Goal: Information Seeking & Learning: Check status

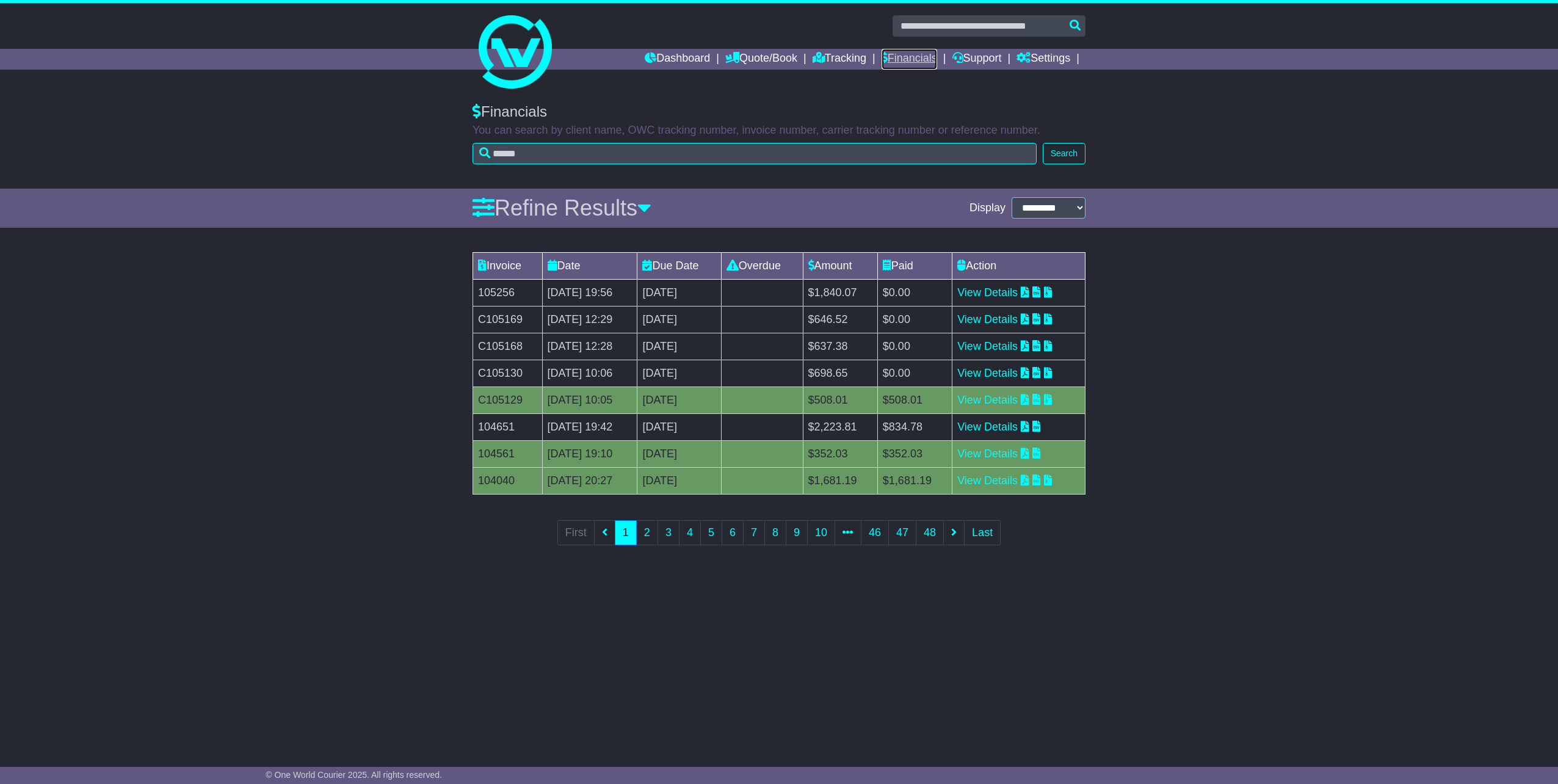
click at [898, 59] on link "Financials" at bounding box center [909, 59] width 55 height 20
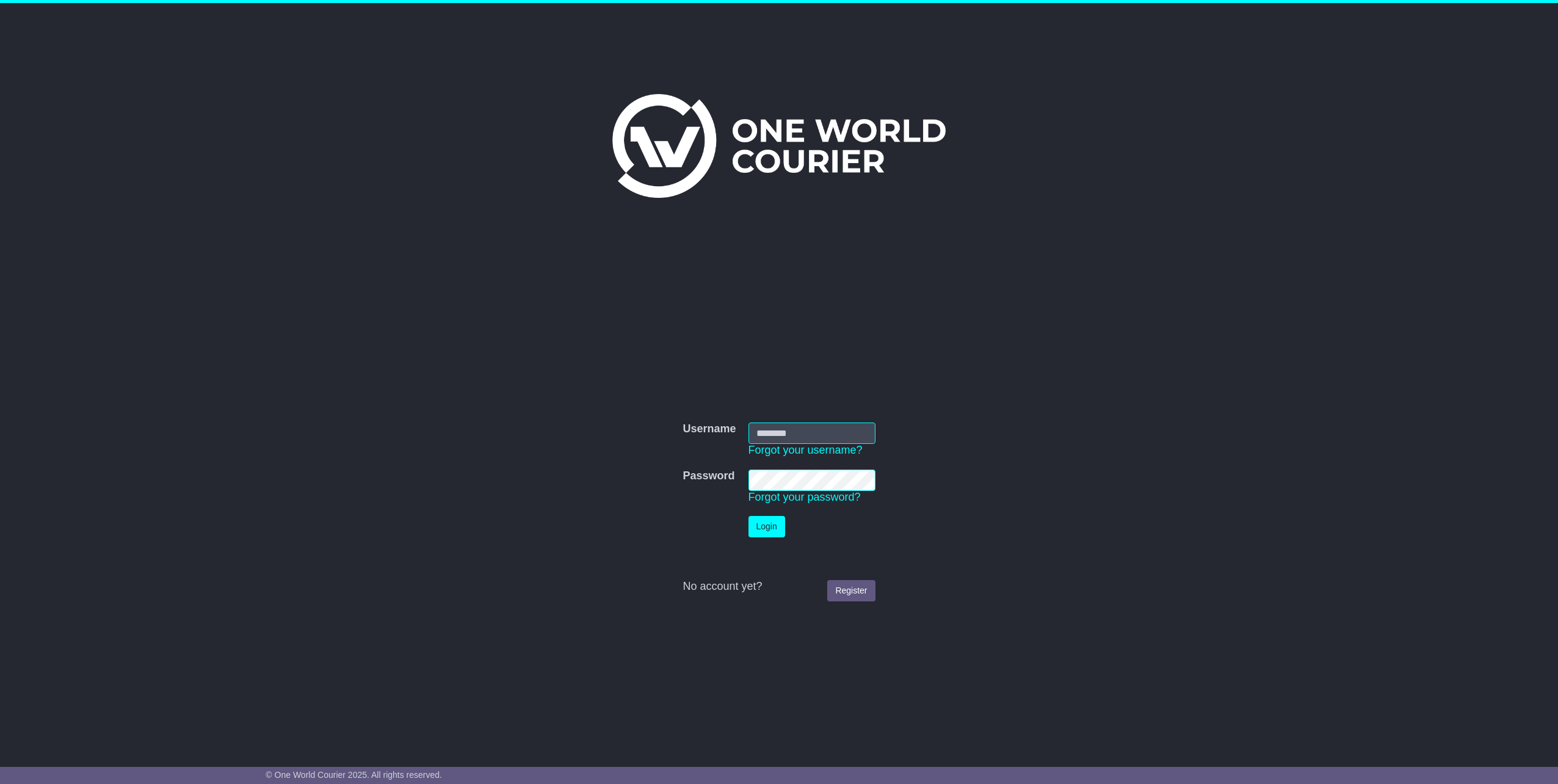
type input "**********"
click at [769, 531] on button "Login" at bounding box center [766, 526] width 37 height 21
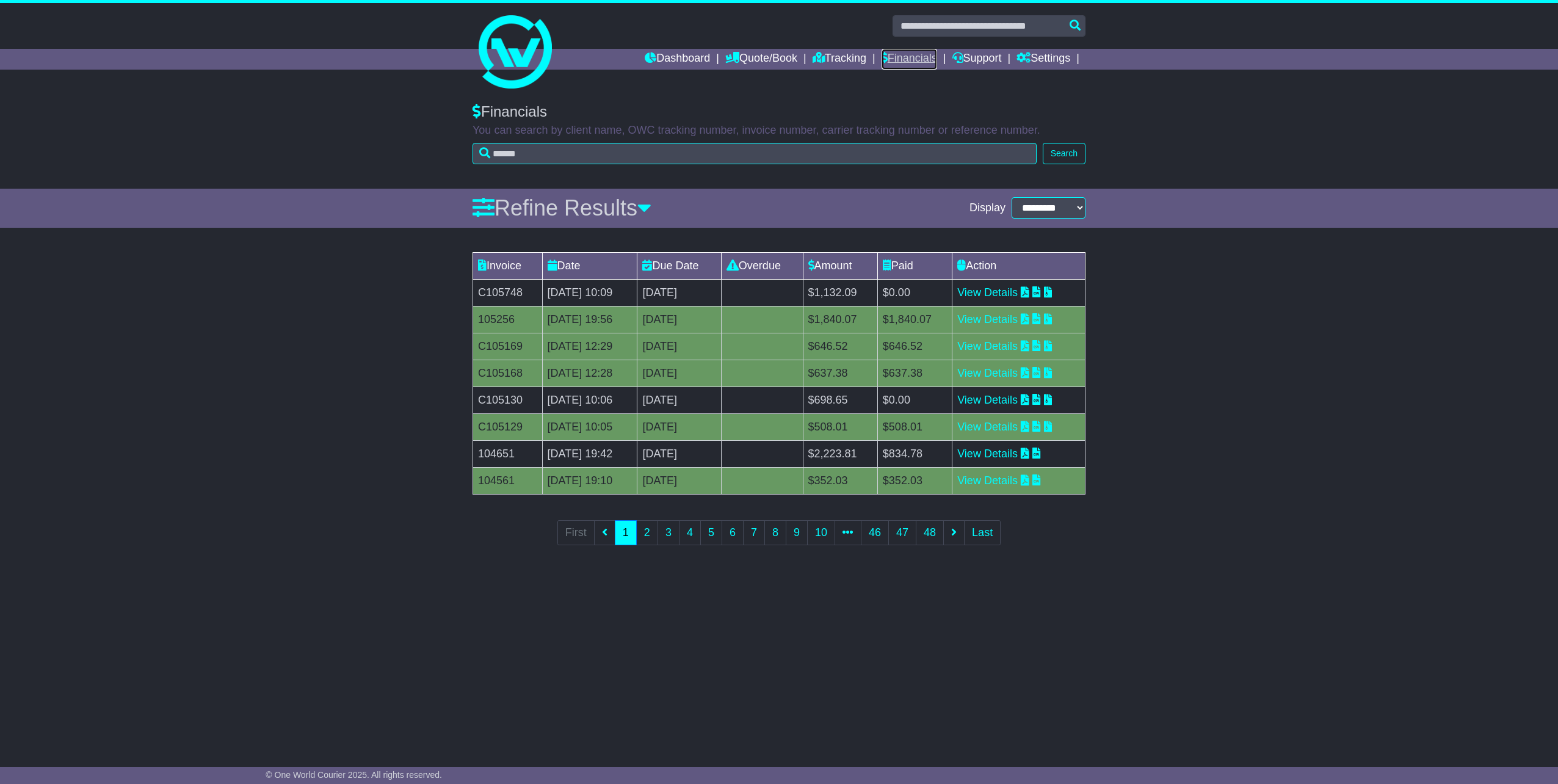
click at [896, 56] on link "Financials" at bounding box center [909, 59] width 55 height 20
click at [651, 209] on icon at bounding box center [644, 207] width 14 height 22
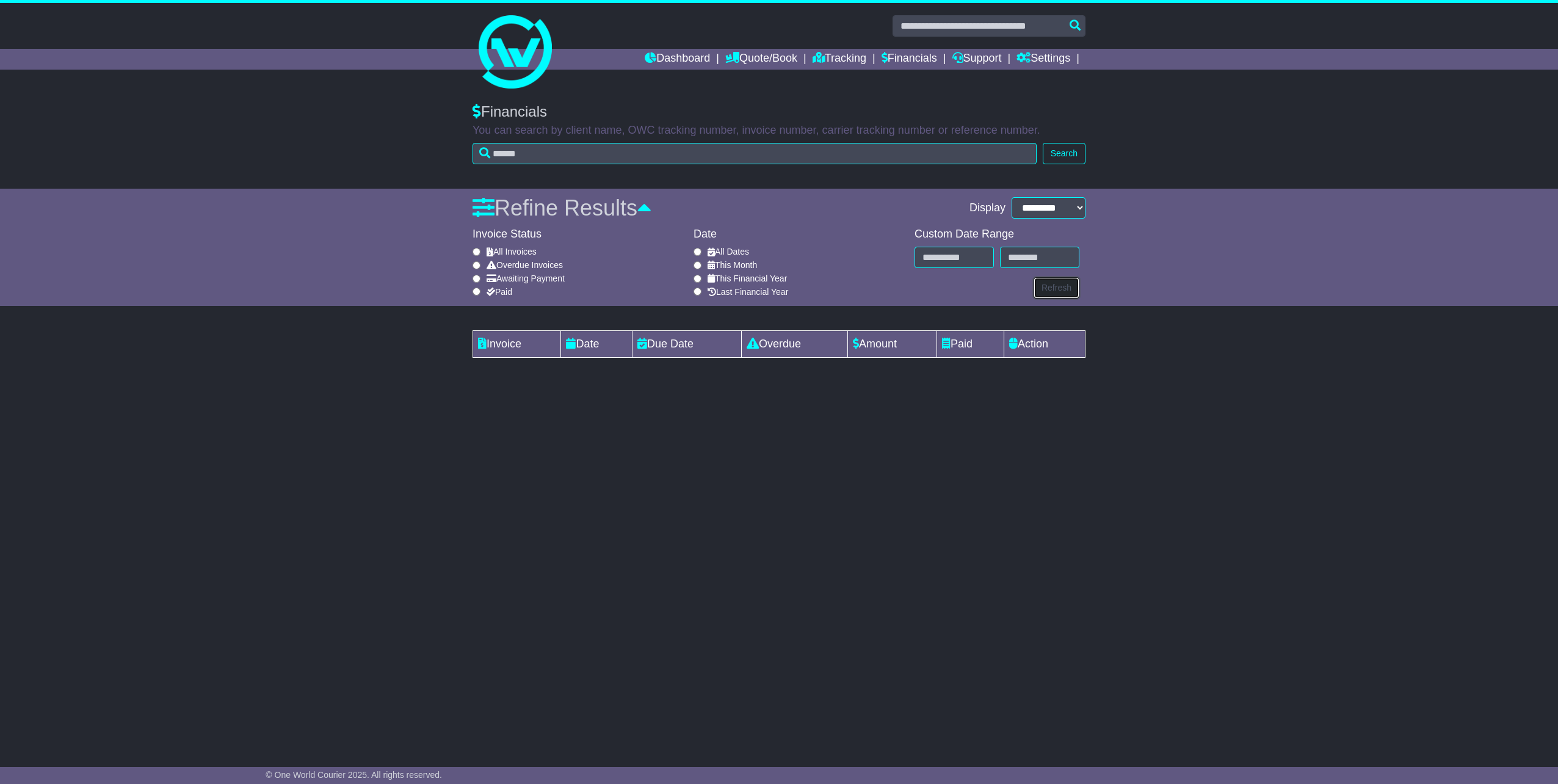
click at [1067, 284] on button "Refresh" at bounding box center [1056, 287] width 46 height 21
click at [475, 247] on div "All Invoices" at bounding box center [580, 252] width 215 height 10
